Goal: Task Accomplishment & Management: Complete application form

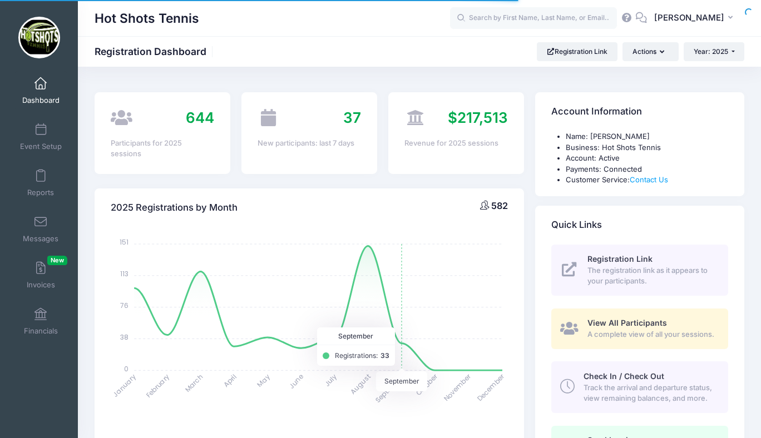
select select
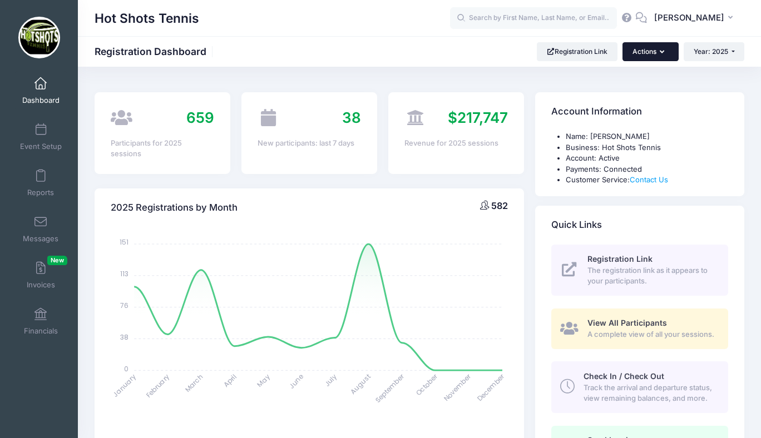
click at [654, 49] on button "Actions" at bounding box center [650, 51] width 56 height 19
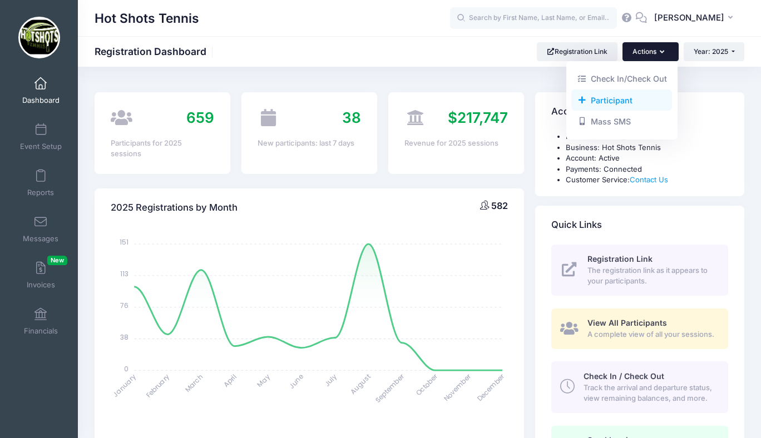
click at [598, 102] on link "Participant" at bounding box center [621, 100] width 101 height 21
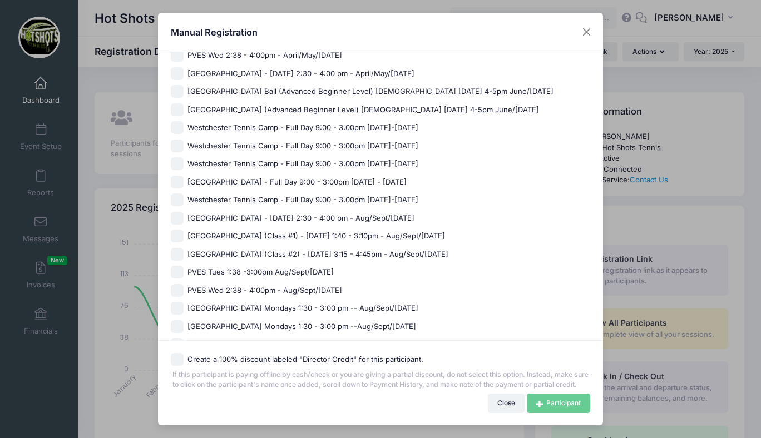
scroll to position [576, 0]
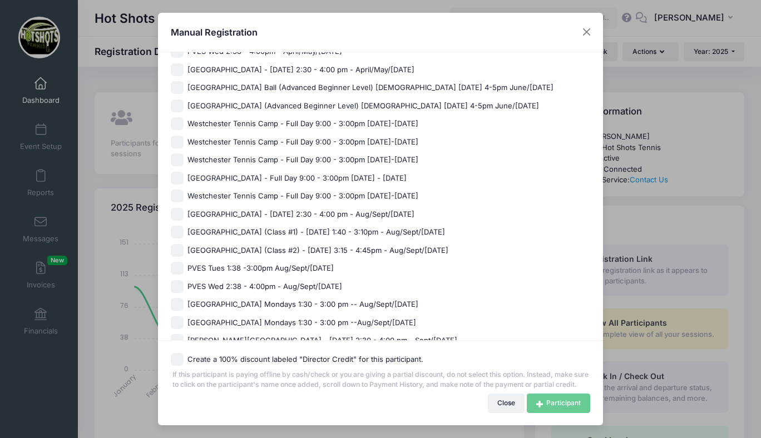
click at [251, 211] on span "[GEOGRAPHIC_DATA] - [DATE] 2:30 - 4:00 pm - Aug/Sept/[DATE]" at bounding box center [300, 214] width 227 height 11
click at [184, 211] on input "[GEOGRAPHIC_DATA] - [DATE] 2:30 - 4:00 pm - Aug/Sept/[DATE]" at bounding box center [177, 214] width 13 height 13
checkbox input "true"
click at [542, 399] on link "Participant" at bounding box center [558, 403] width 63 height 19
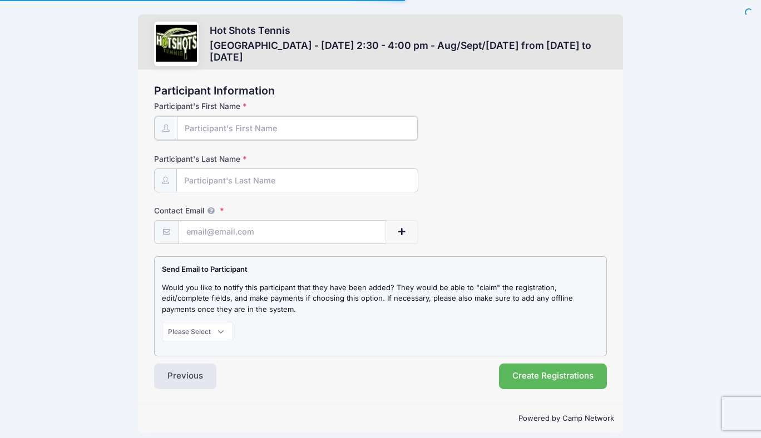
click at [244, 129] on input "Participant's First Name" at bounding box center [297, 128] width 241 height 24
type input "Dalton"
click at [238, 178] on input "Participant's Last Name" at bounding box center [297, 180] width 241 height 24
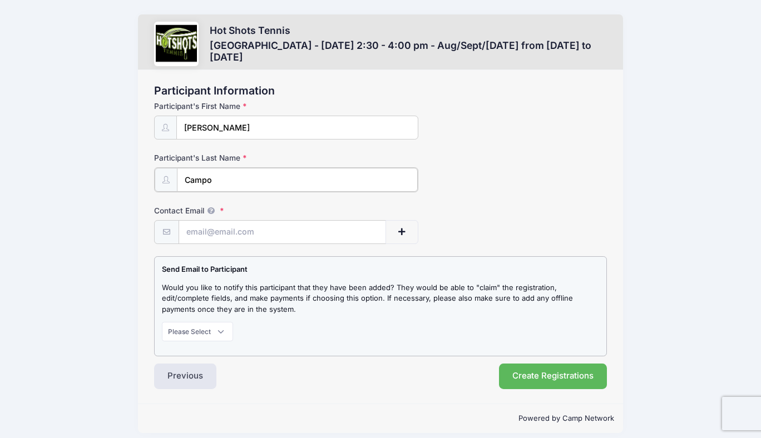
type input "Campo"
click at [228, 226] on input "Contact Email" at bounding box center [282, 232] width 206 height 24
paste input "kc@campout-productions.com"
type input "kc@campout-productions.com"
click at [192, 331] on select "Please Select Don't Notify Notify" at bounding box center [197, 330] width 71 height 19
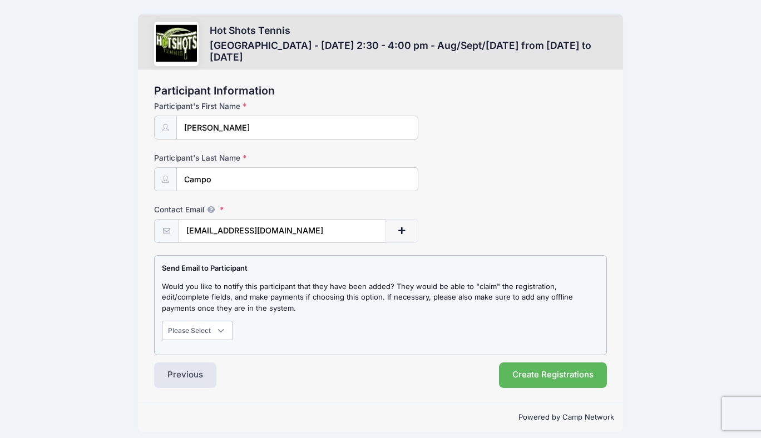
select select "1"
click at [162, 321] on select "Please Select Don't Notify Notify" at bounding box center [197, 330] width 71 height 19
click at [550, 378] on button "Create Registrations" at bounding box center [553, 376] width 108 height 26
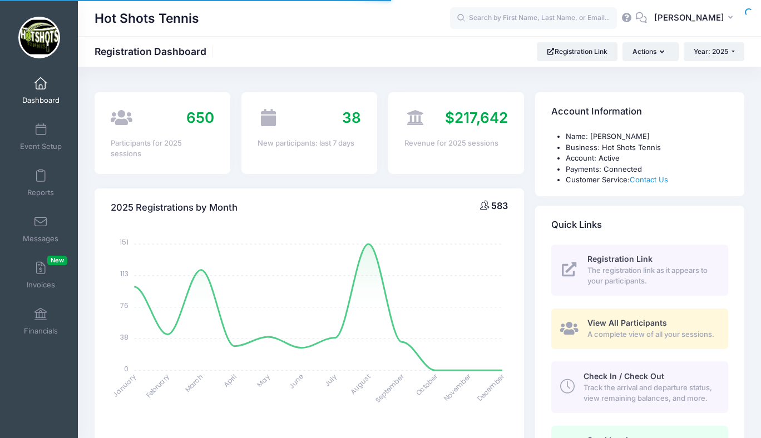
select select
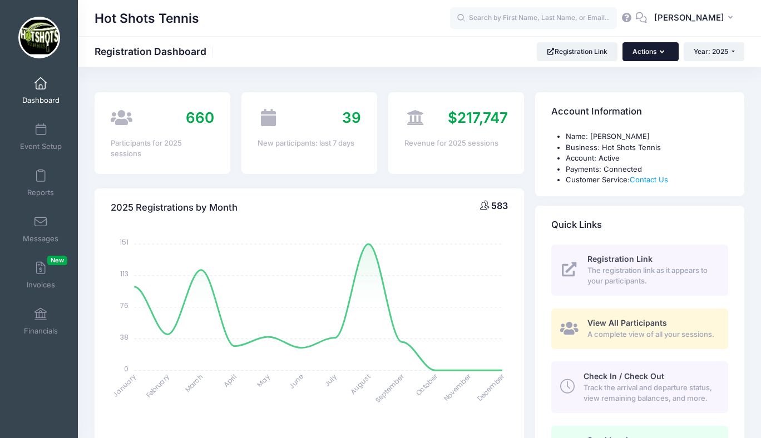
click at [641, 46] on button "Actions" at bounding box center [650, 51] width 56 height 19
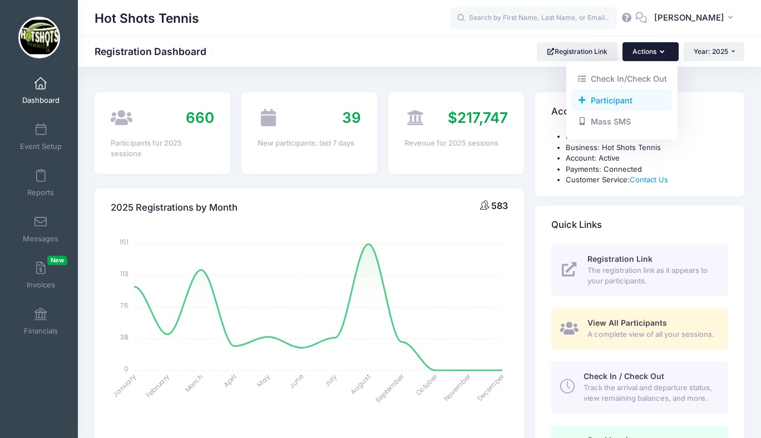
click at [603, 105] on link "Participant" at bounding box center [621, 100] width 101 height 21
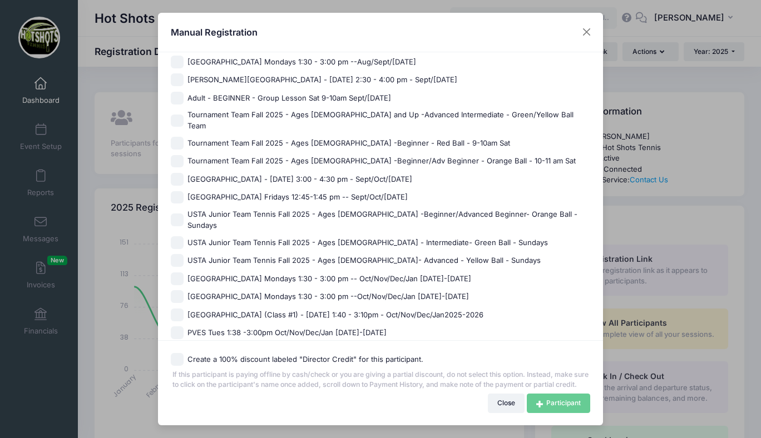
scroll to position [837, 0]
click at [268, 175] on span "[GEOGRAPHIC_DATA] - [DATE] 3:00 - 4:30 pm - Sept/Oct/[DATE]" at bounding box center [299, 180] width 225 height 11
click at [184, 174] on input "[GEOGRAPHIC_DATA] - [DATE] 3:00 - 4:30 pm - Sept/Oct/[DATE]" at bounding box center [177, 180] width 13 height 13
checkbox input "true"
click at [543, 399] on link "Participant" at bounding box center [558, 403] width 63 height 19
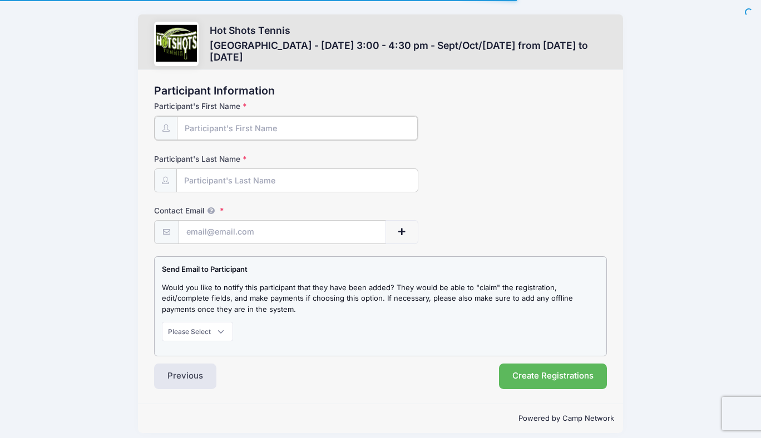
click at [243, 130] on input "Participant's First Name" at bounding box center [297, 128] width 241 height 24
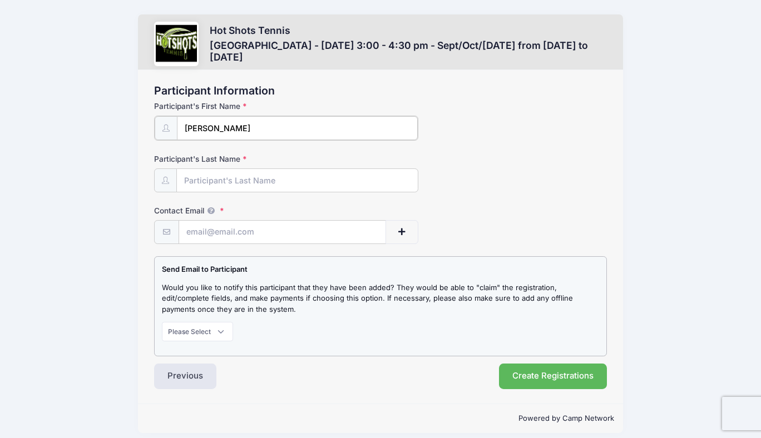
type input "[PERSON_NAME]"
type input "Campo"
click at [236, 229] on input "Contact Email" at bounding box center [282, 232] width 206 height 24
paste input "kc@campout-productions.com"
type input "kc@campout-productions.com"
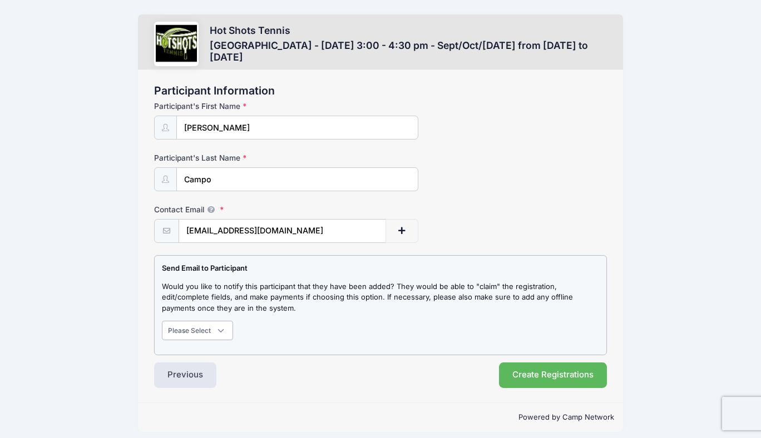
click at [196, 336] on select "Please Select Don't Notify Notify" at bounding box center [197, 330] width 71 height 19
select select "1"
click at [162, 321] on select "Please Select Don't Notify Notify" at bounding box center [197, 330] width 71 height 19
click at [545, 375] on button "Create Registrations" at bounding box center [553, 376] width 108 height 26
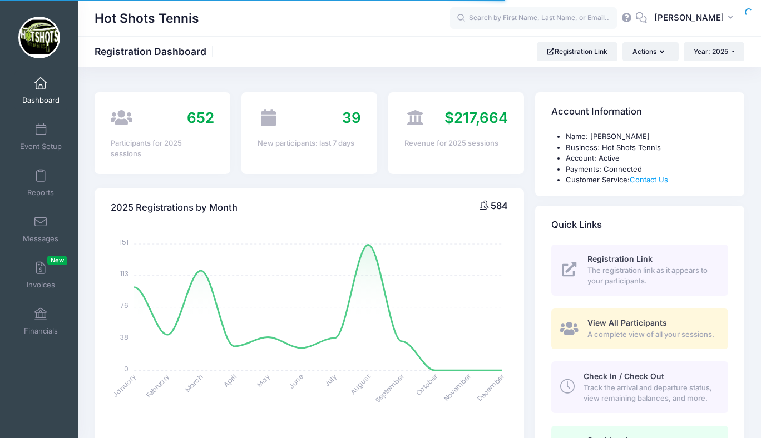
select select
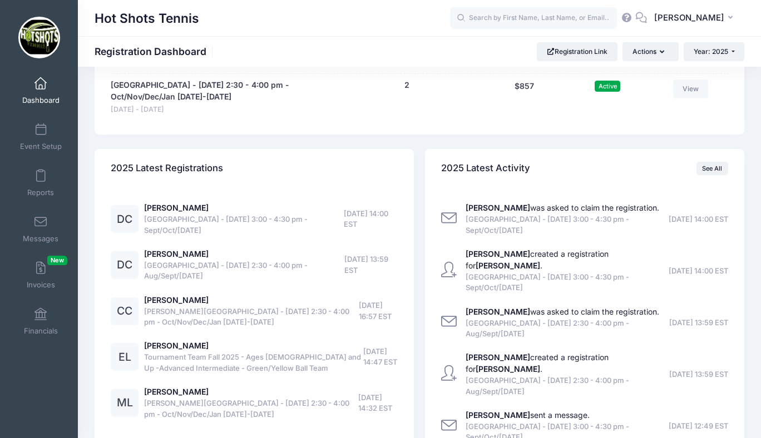
scroll to position [3392, 0]
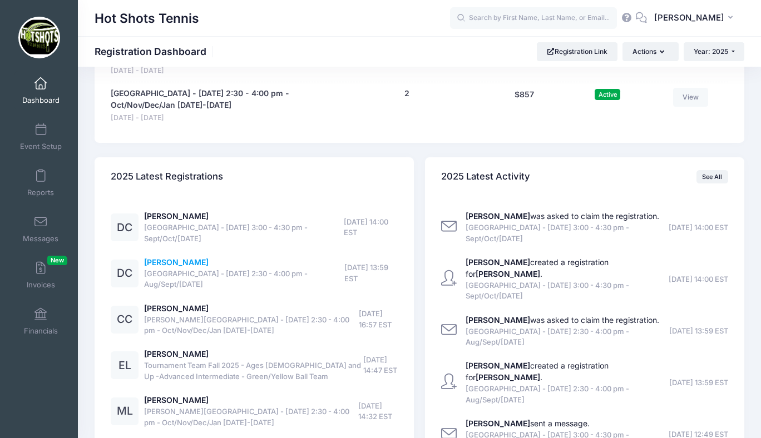
click at [180, 258] on link "Dalton Campo" at bounding box center [176, 262] width 65 height 9
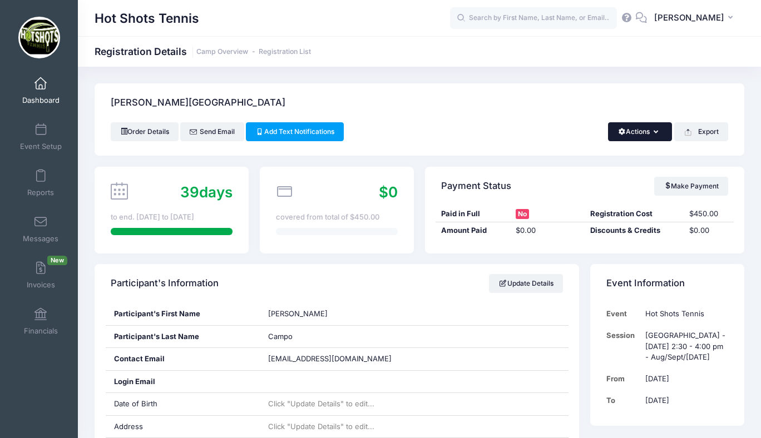
click at [647, 128] on button "Actions" at bounding box center [640, 131] width 64 height 19
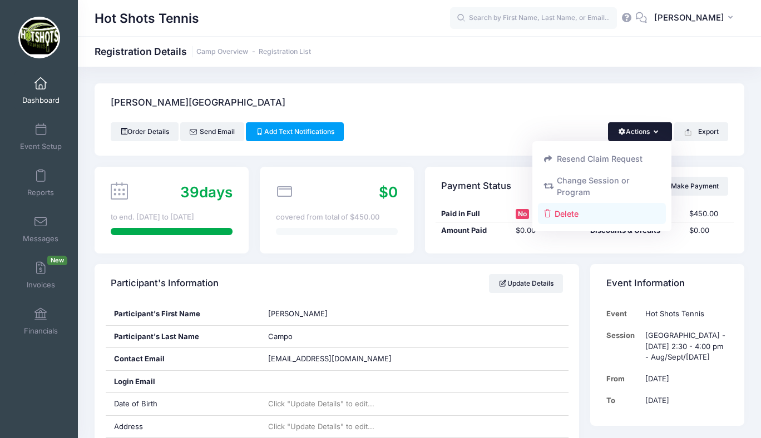
click at [571, 218] on link "Delete" at bounding box center [602, 213] width 128 height 21
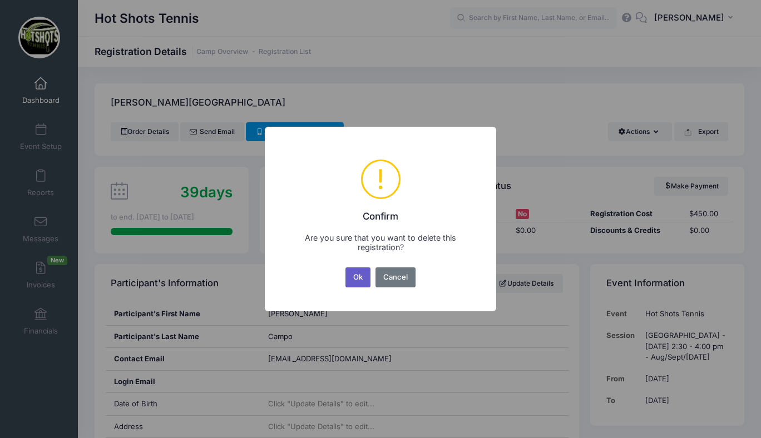
click at [357, 274] on button "Ok" at bounding box center [358, 278] width 26 height 20
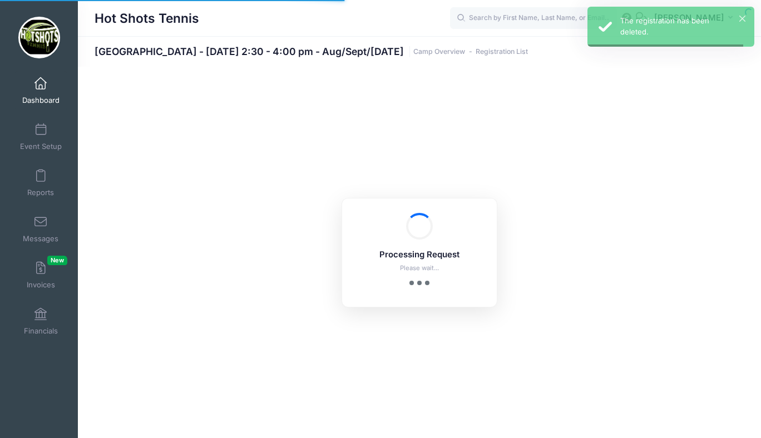
select select "10"
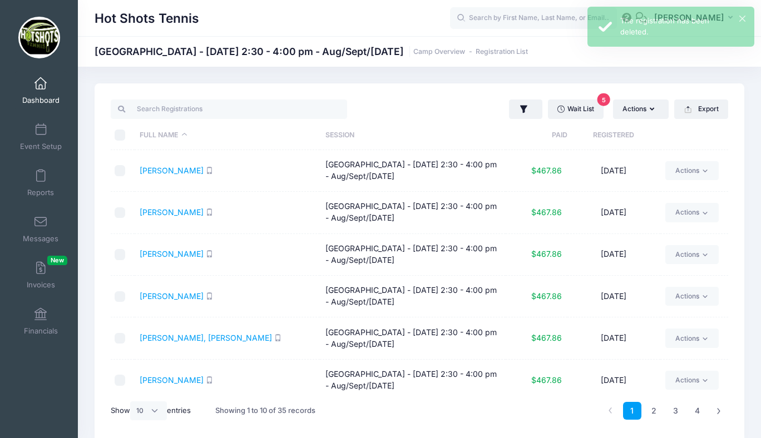
click at [41, 90] on link "Dashboard" at bounding box center [40, 90] width 53 height 39
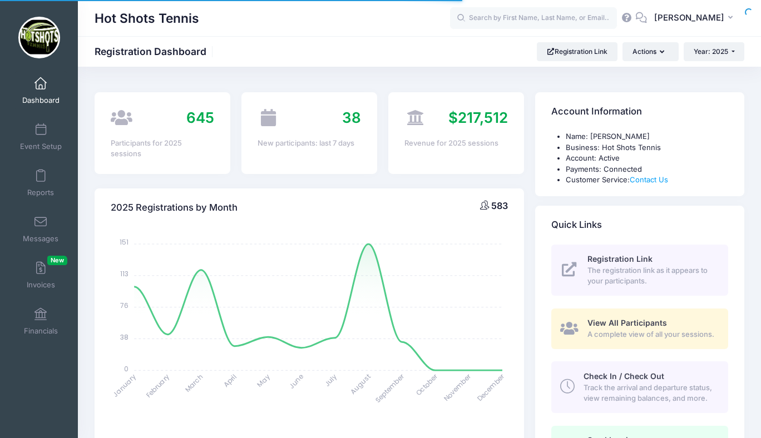
select select
